Goal: Task Accomplishment & Management: Use online tool/utility

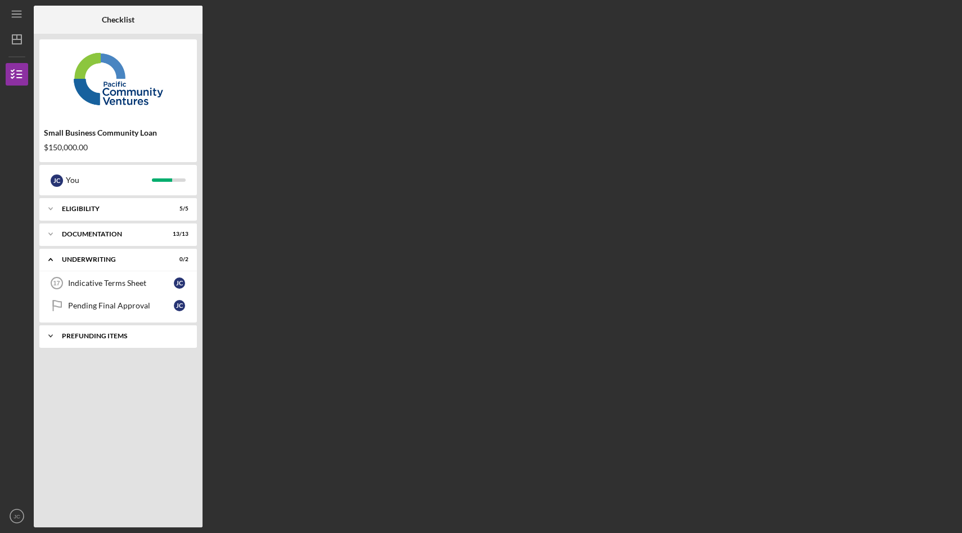
click at [97, 337] on div "Prefunding Items" at bounding box center [122, 335] width 121 height 7
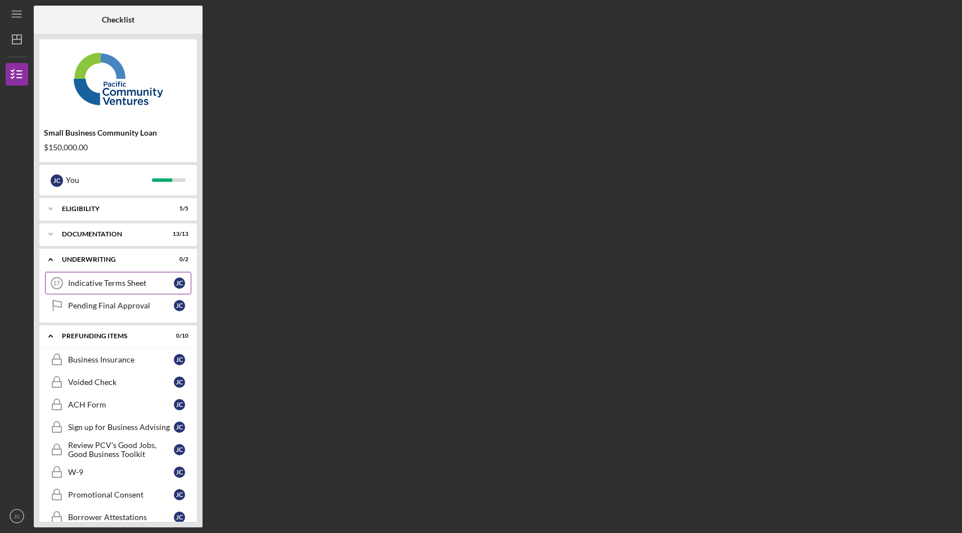
click at [121, 281] on div "Indicative Terms Sheet" at bounding box center [121, 282] width 106 height 9
